Goal: Information Seeking & Learning: Learn about a topic

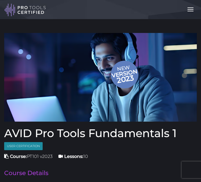
click at [191, 7] on button "Toggle navigation" at bounding box center [191, 9] width 12 height 9
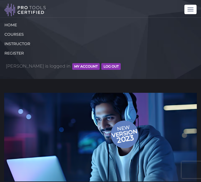
click at [72, 66] on button "MY ACCOUNT" at bounding box center [85, 66] width 27 height 7
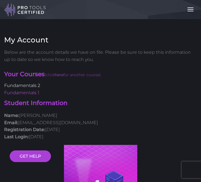
click at [28, 87] on link "Fundamentals 2" at bounding box center [22, 85] width 36 height 5
click at [30, 13] on img at bounding box center [25, 9] width 42 height 13
click at [33, 84] on link "Fundamentals 2" at bounding box center [22, 85] width 36 height 5
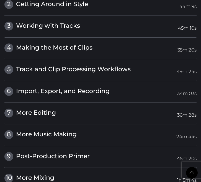
scroll to position [785, 0]
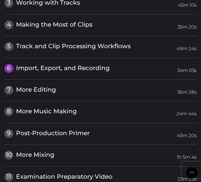
click at [56, 64] on span "Import, Export, and Recording" at bounding box center [63, 67] width 94 height 7
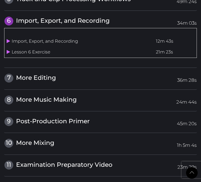
scroll to position [704, 0]
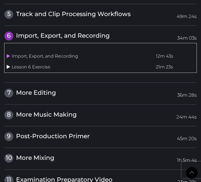
click at [8, 65] on icon at bounding box center [9, 67] width 4 height 4
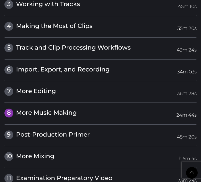
scroll to position [785, 0]
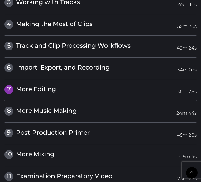
click at [87, 85] on link "7 More Editing 36m 28s" at bounding box center [100, 89] width 193 height 9
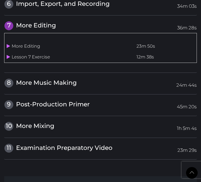
scroll to position [735, 0]
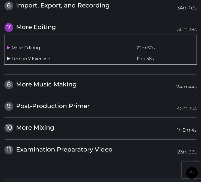
click at [8, 56] on icon at bounding box center [9, 58] width 4 height 4
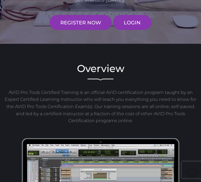
scroll to position [293, 0]
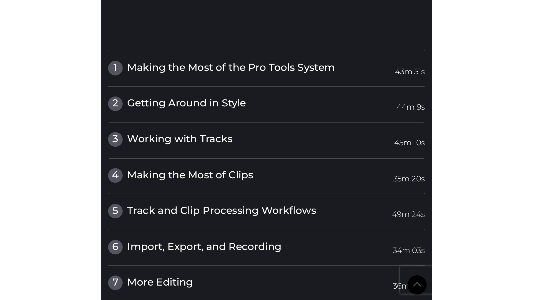
scroll to position [707, 0]
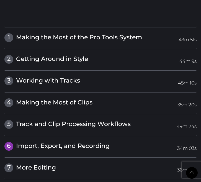
click at [38, 142] on span "Import, Export, and Recording" at bounding box center [63, 145] width 94 height 7
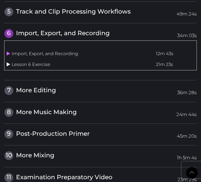
click at [9, 62] on icon at bounding box center [9, 64] width 4 height 4
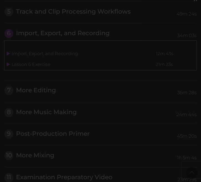
click at [132, 125] on div "×" at bounding box center [100, 91] width 201 height 182
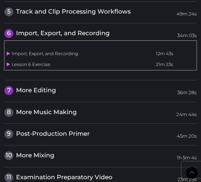
click at [57, 86] on link "7 More Editing 36m 28s" at bounding box center [100, 90] width 193 height 9
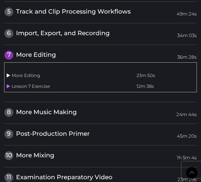
click at [8, 73] on icon at bounding box center [9, 75] width 4 height 4
